Goal: Navigation & Orientation: Find specific page/section

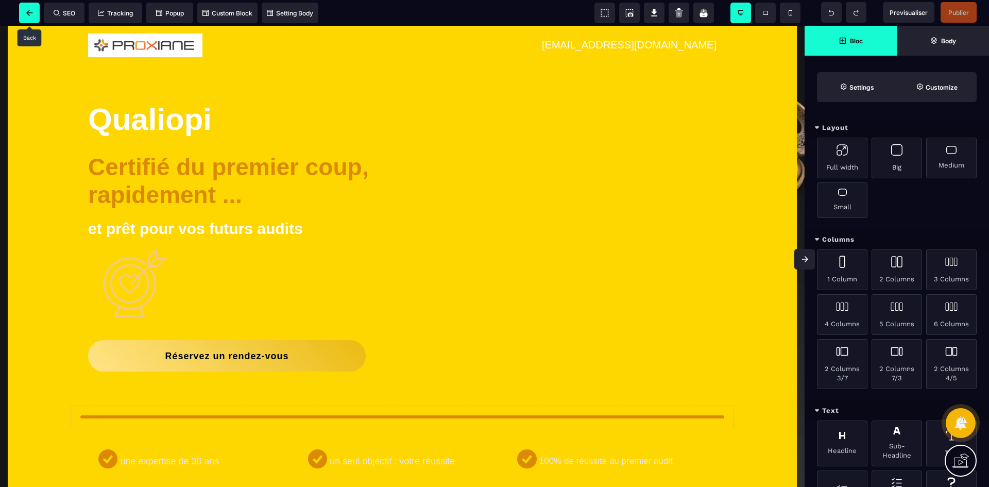
click at [30, 7] on span at bounding box center [29, 13] width 21 height 21
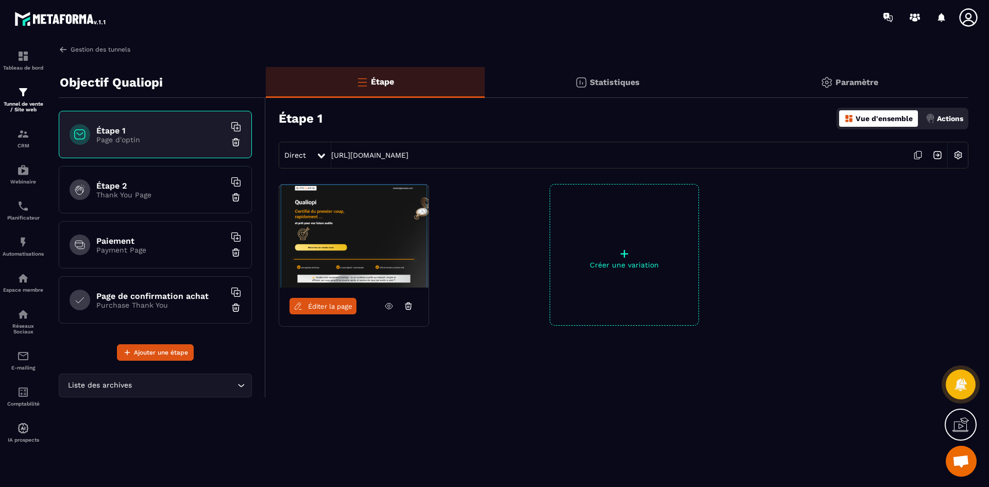
click at [114, 51] on link "Gestion des tunnels" at bounding box center [95, 49] width 72 height 9
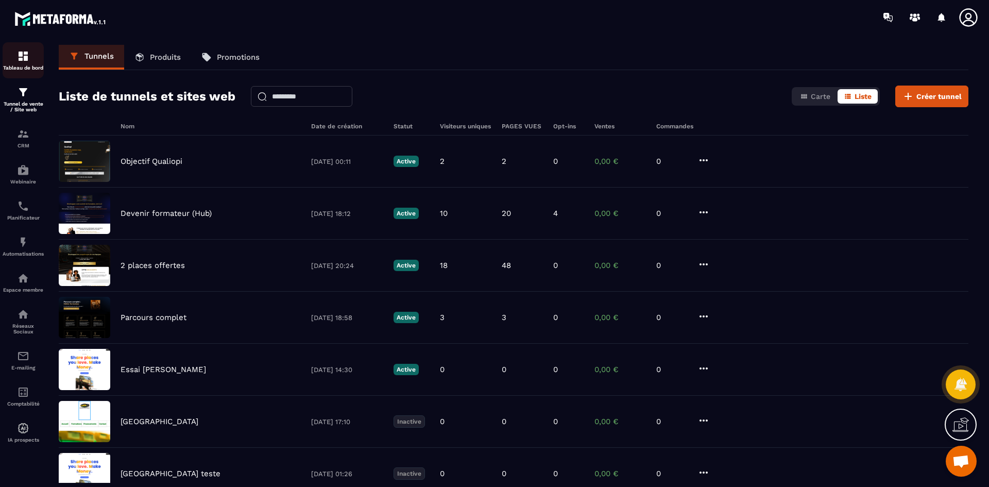
click at [24, 67] on p "Tableau de bord" at bounding box center [23, 68] width 41 height 6
